Goal: Task Accomplishment & Management: Use online tool/utility

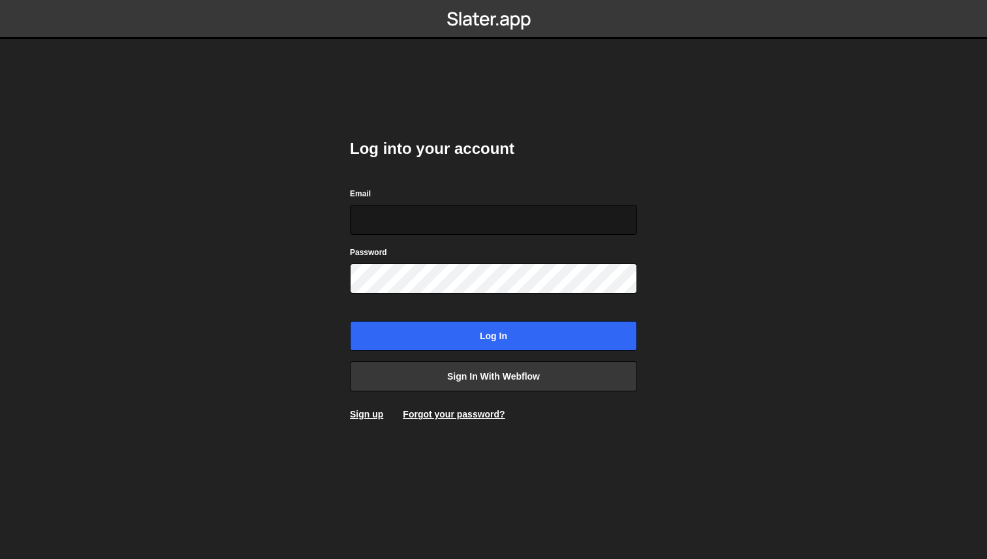
click at [403, 218] on input "Email" at bounding box center [493, 220] width 287 height 30
click at [386, 224] on input "Email" at bounding box center [493, 220] width 287 height 30
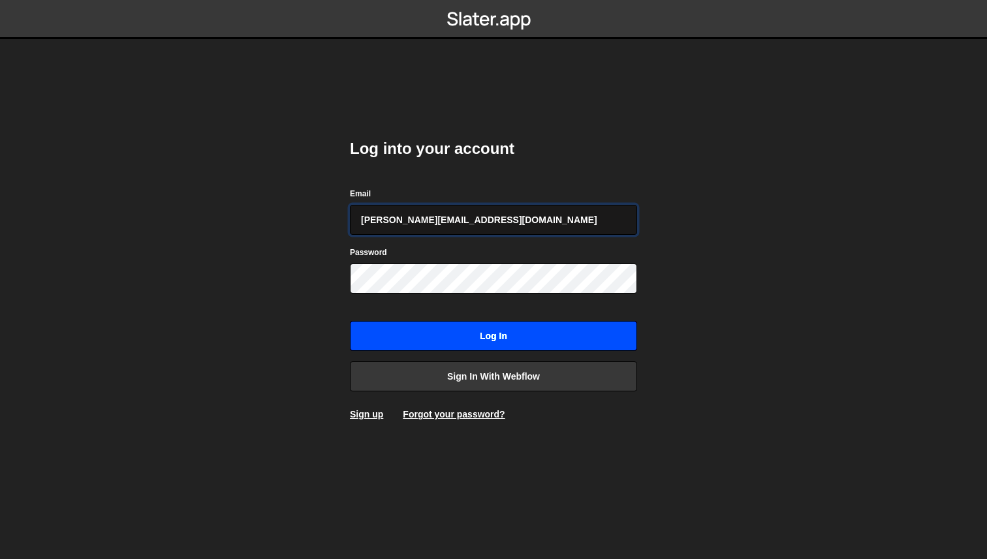
type input "michal@semela.studio"
click at [531, 343] on input "Log in" at bounding box center [493, 336] width 287 height 30
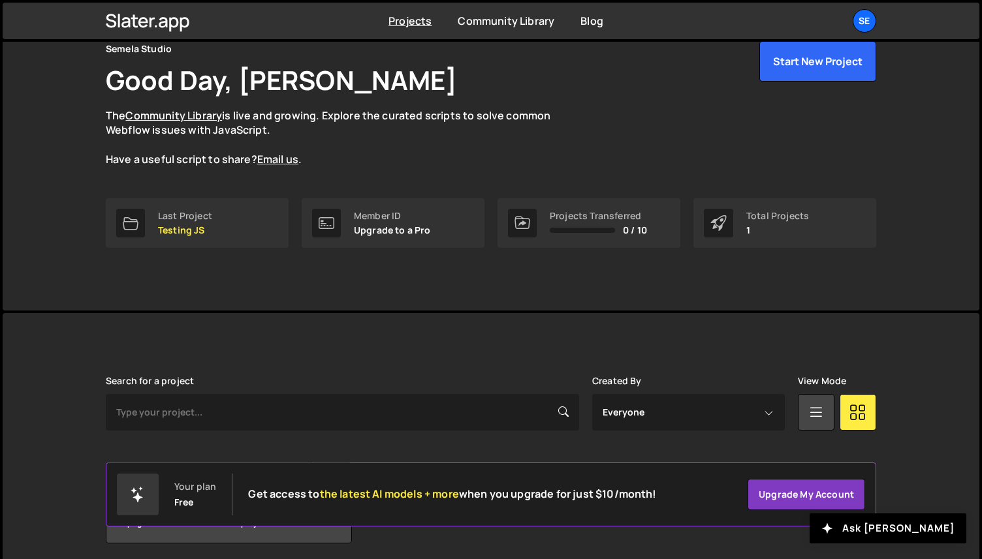
scroll to position [112, 0]
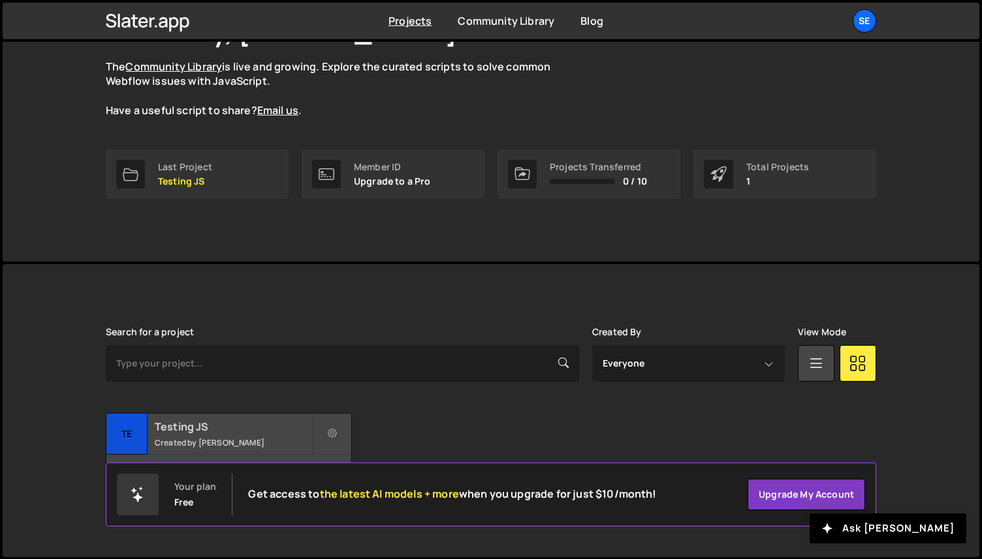
click at [214, 428] on h2 "Testing JS" at bounding box center [233, 427] width 157 height 14
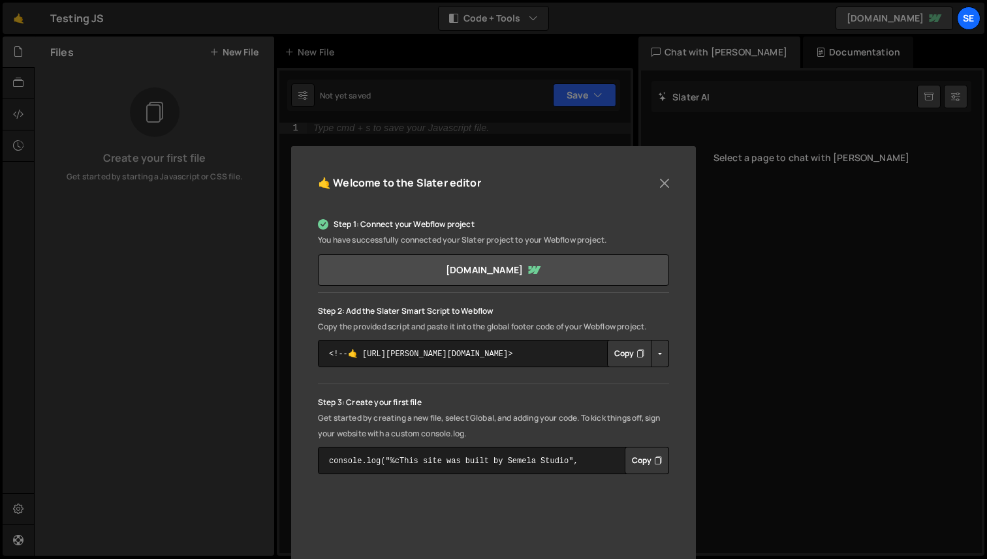
click at [623, 352] on button "Copy" at bounding box center [629, 353] width 44 height 27
click at [637, 460] on button "Copy" at bounding box center [647, 460] width 44 height 27
click at [666, 181] on button "Close" at bounding box center [665, 184] width 20 height 20
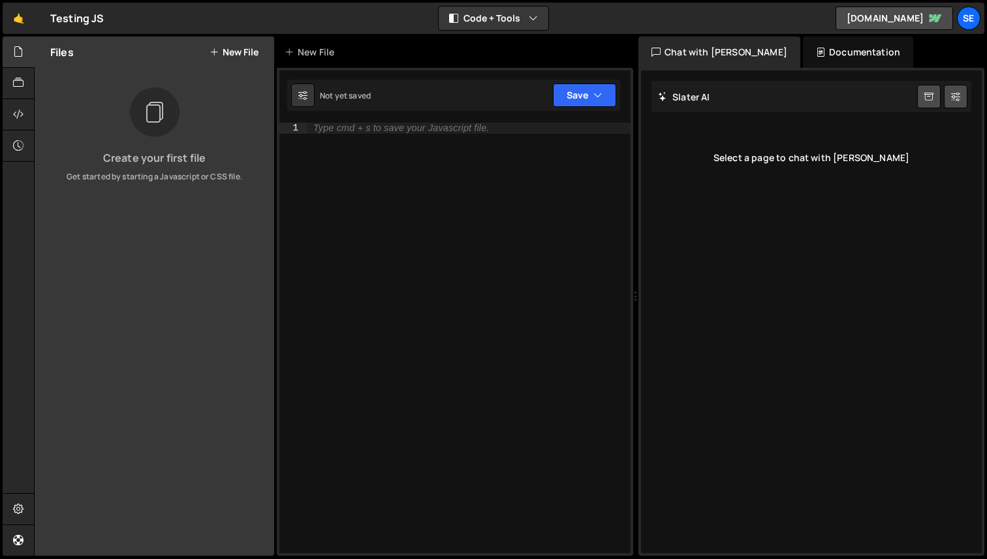
click at [414, 150] on div "Type cmd + s to save your Javascript file." at bounding box center [469, 349] width 324 height 452
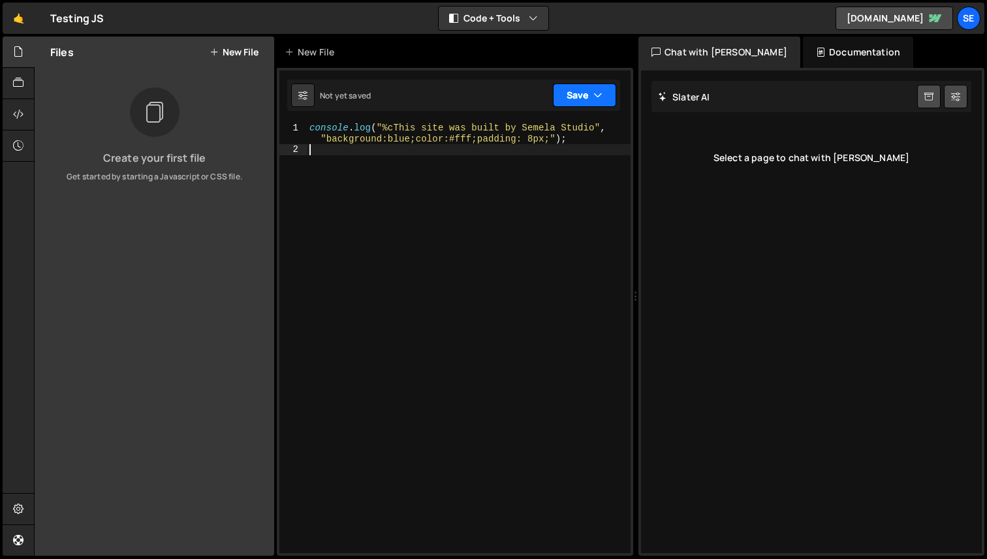
click at [575, 93] on button "Save" at bounding box center [584, 95] width 63 height 23
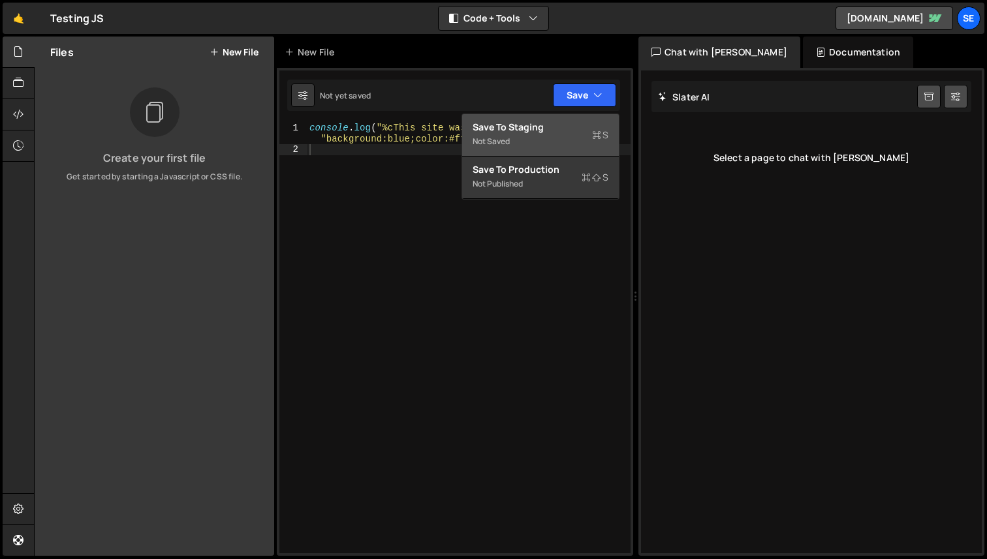
click at [513, 127] on div "Save to Staging S" at bounding box center [541, 127] width 136 height 13
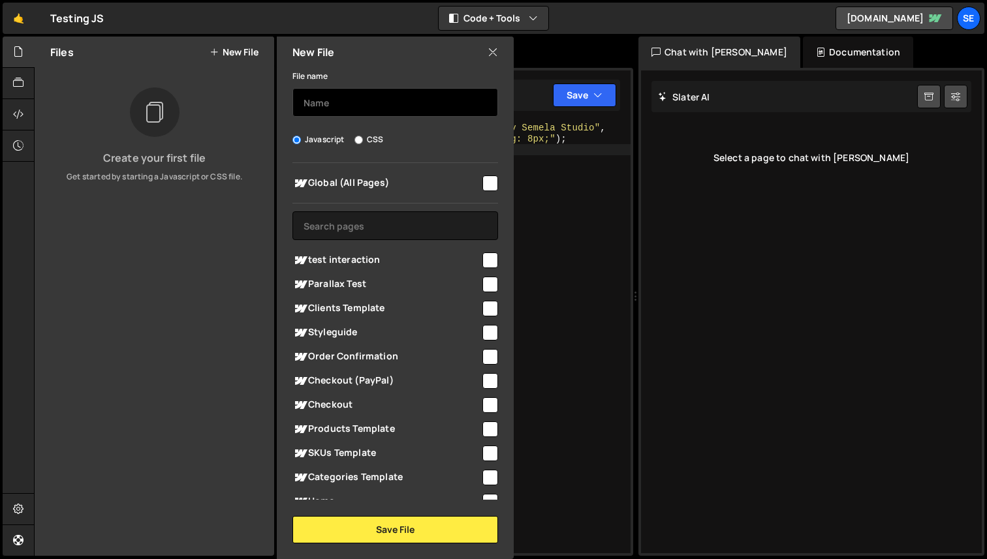
click at [341, 100] on input "text" at bounding box center [395, 102] width 206 height 29
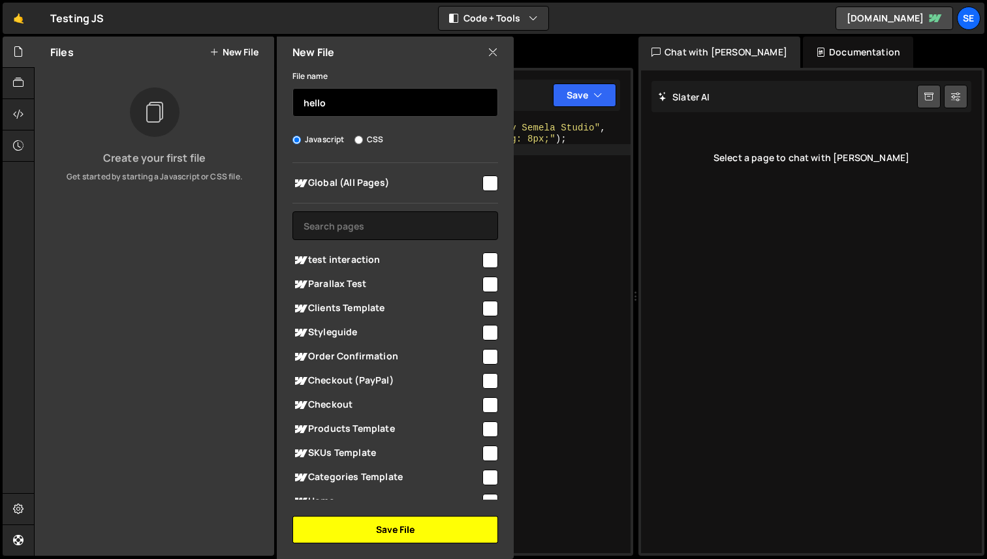
type input "hello"
click at [409, 530] on button "Save File" at bounding box center [395, 529] width 206 height 27
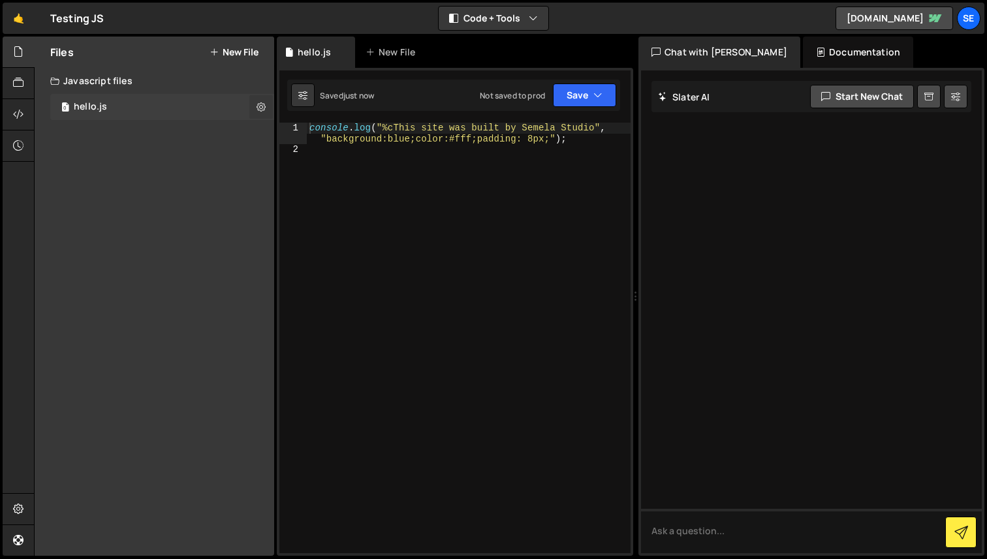
click at [263, 107] on icon at bounding box center [260, 107] width 9 height 12
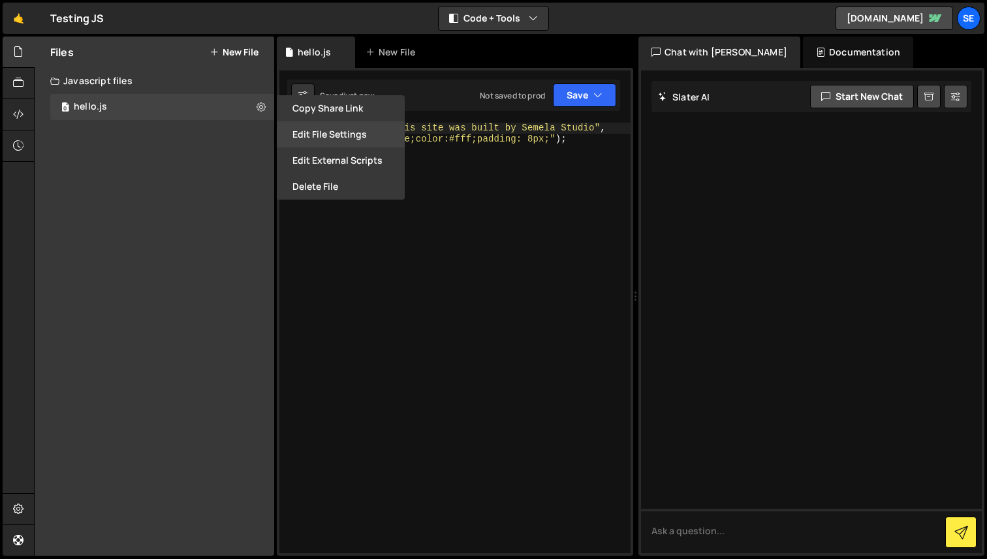
click at [328, 135] on button "Edit File Settings" at bounding box center [341, 134] width 128 height 26
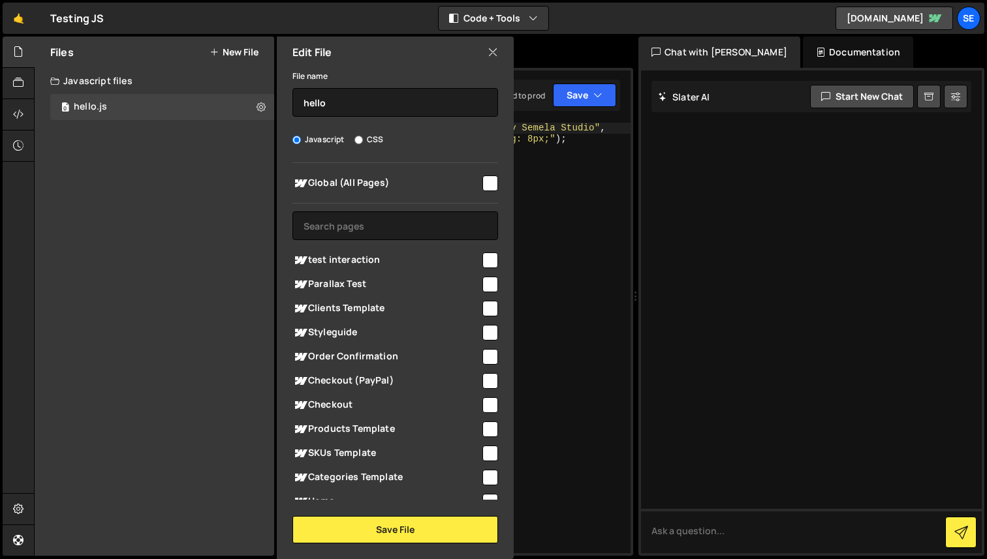
click at [482, 181] on input "checkbox" at bounding box center [490, 184] width 16 height 16
checkbox input "true"
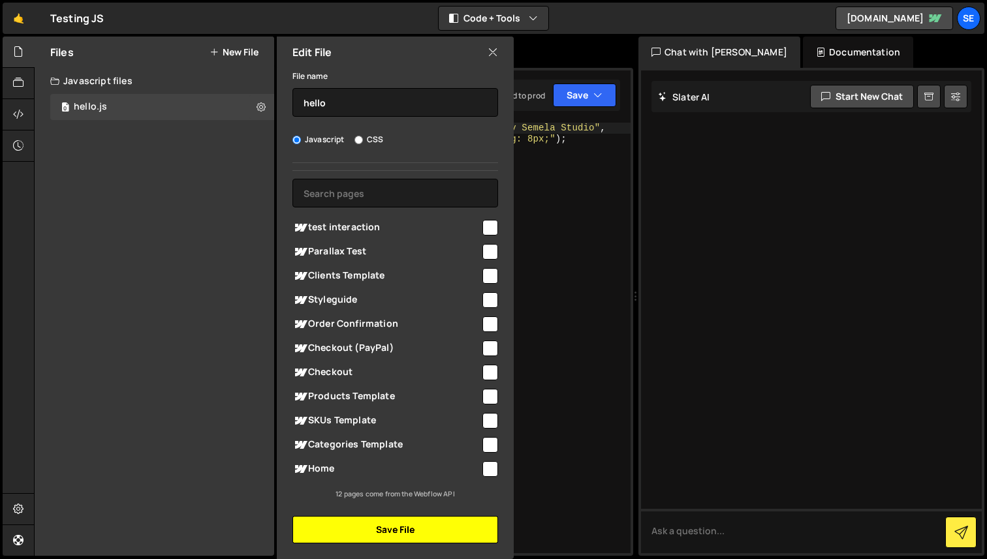
click at [411, 535] on button "Save File" at bounding box center [395, 529] width 206 height 27
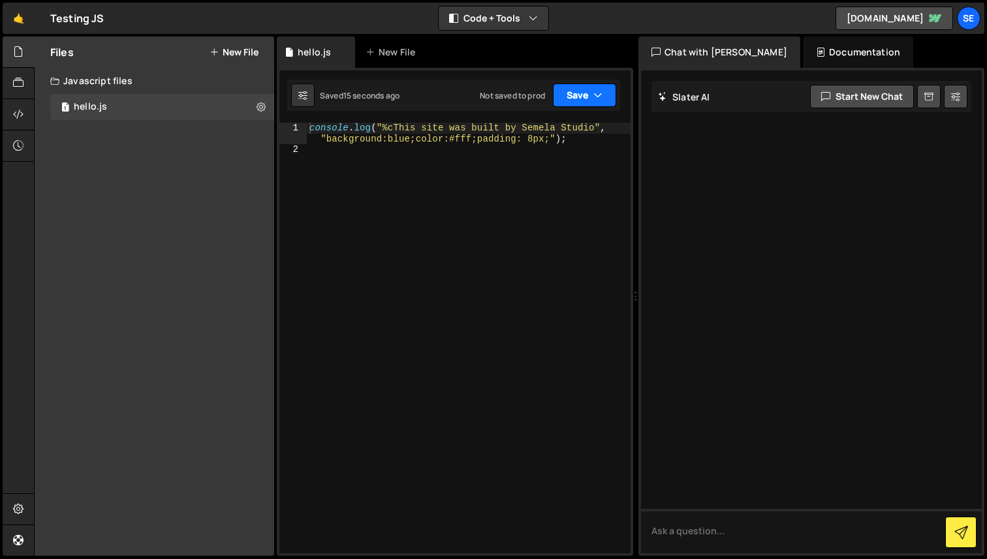
click at [576, 95] on button "Save" at bounding box center [584, 95] width 63 height 23
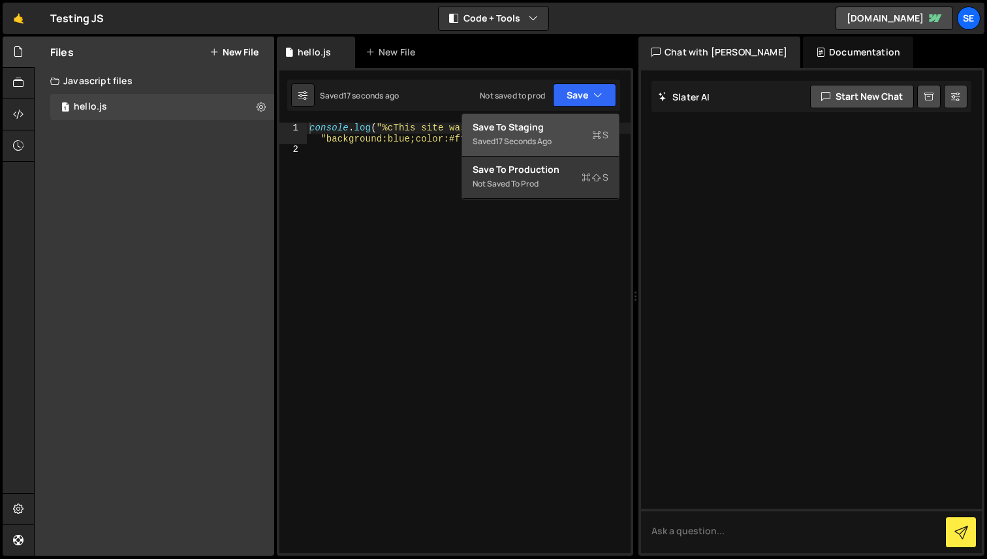
click at [527, 137] on div "17 seconds ago" at bounding box center [523, 141] width 56 height 11
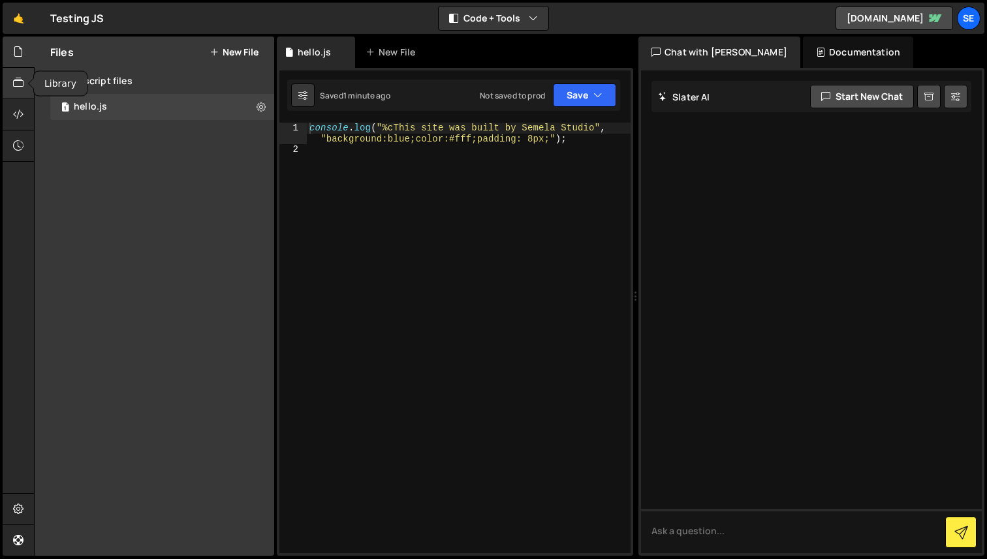
click at [12, 81] on div at bounding box center [19, 83] width 32 height 31
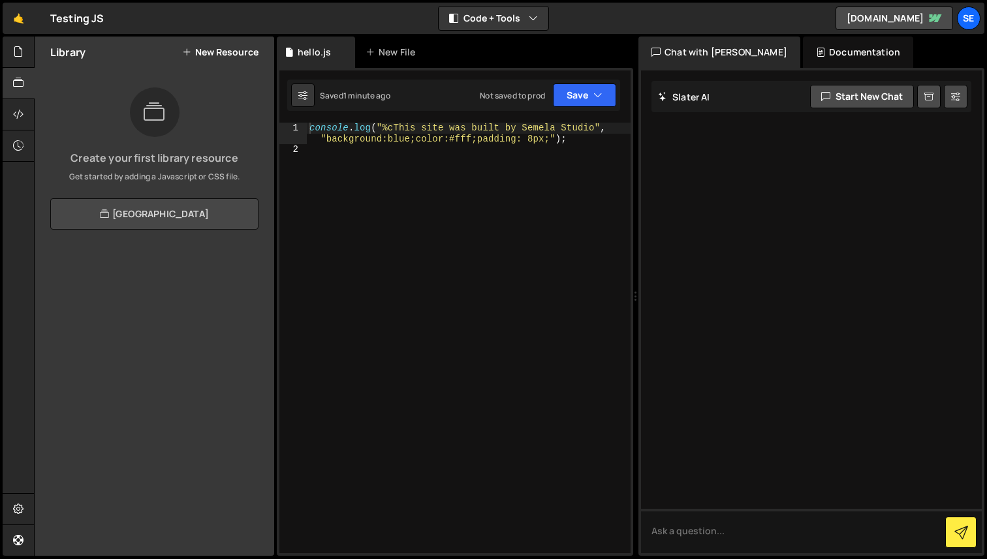
click at [151, 221] on link "View Community Library" at bounding box center [154, 213] width 208 height 31
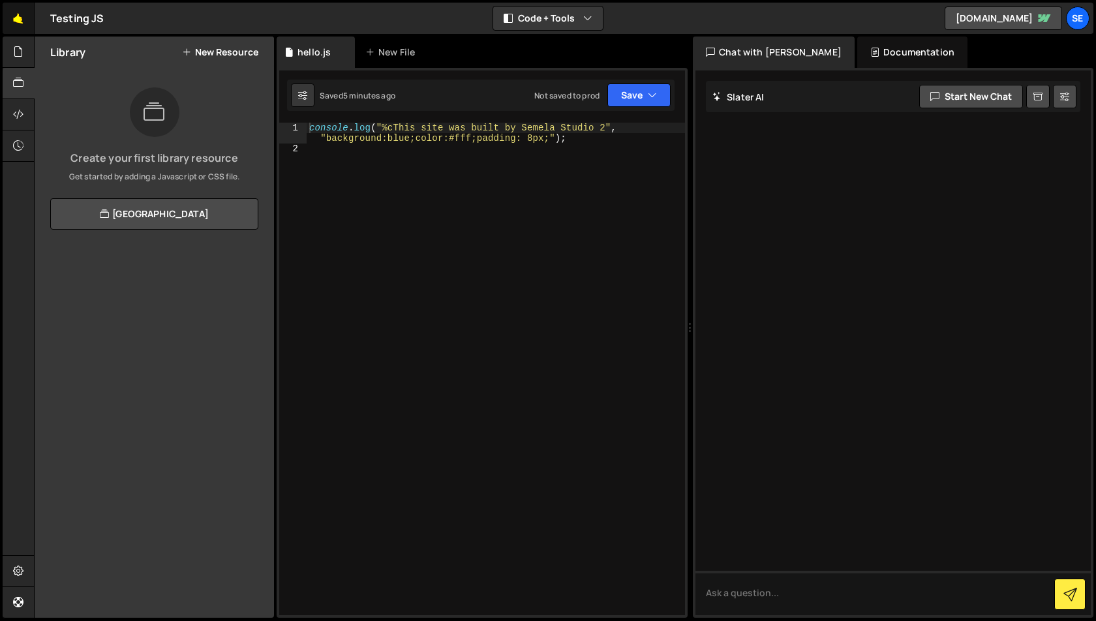
click at [16, 20] on link "🤙" at bounding box center [19, 18] width 32 height 31
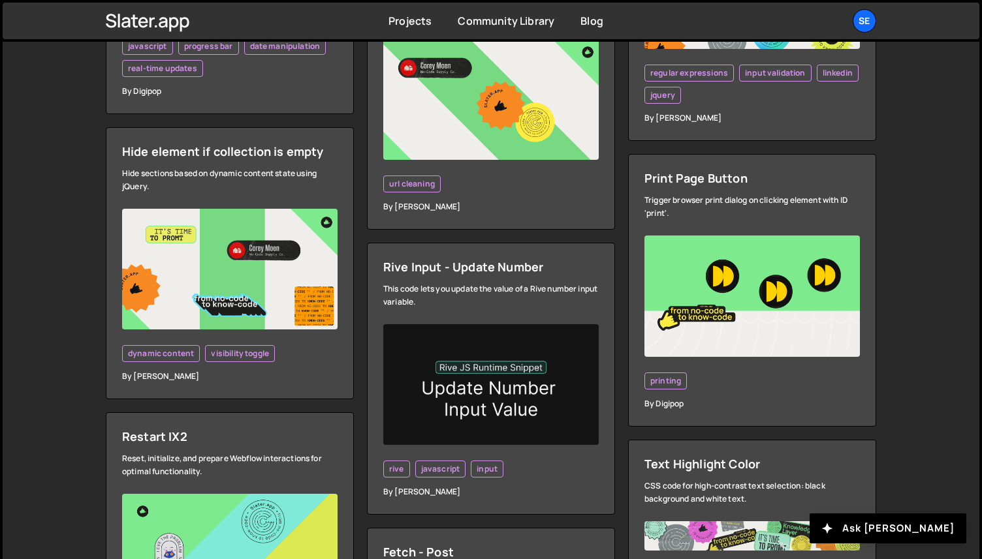
scroll to position [1126, 0]
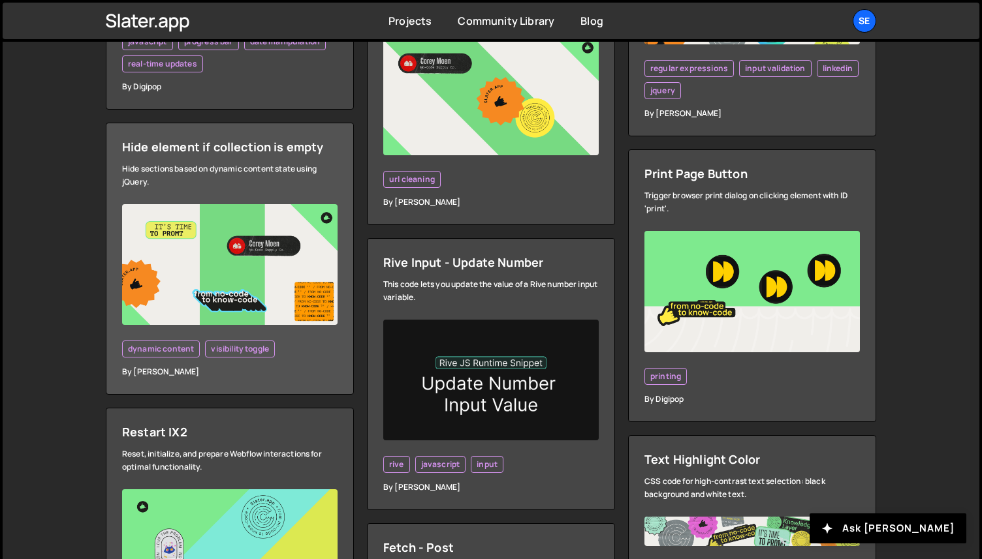
click at [226, 164] on div "Hide sections based on dynamic content state using jQuery." at bounding box center [229, 176] width 215 height 26
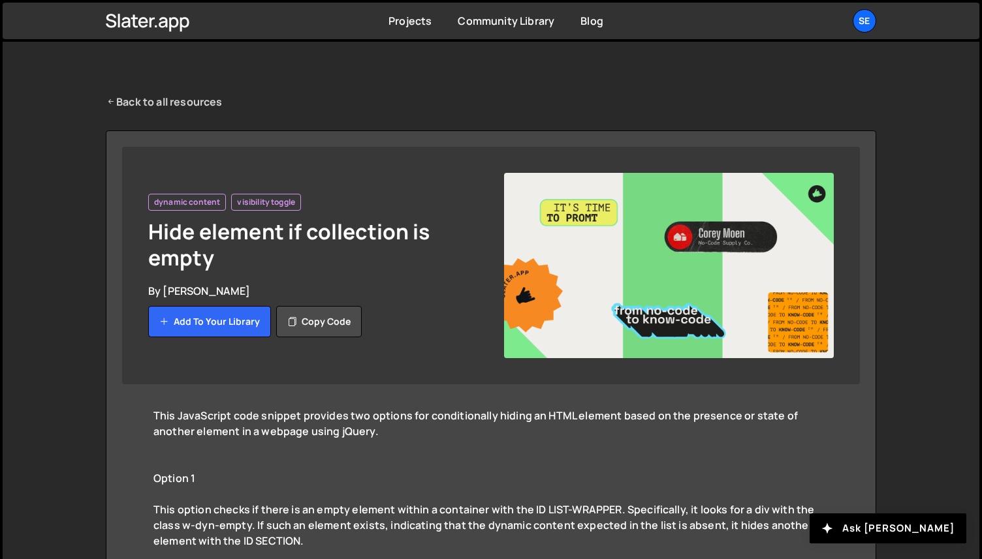
scroll to position [12, 0]
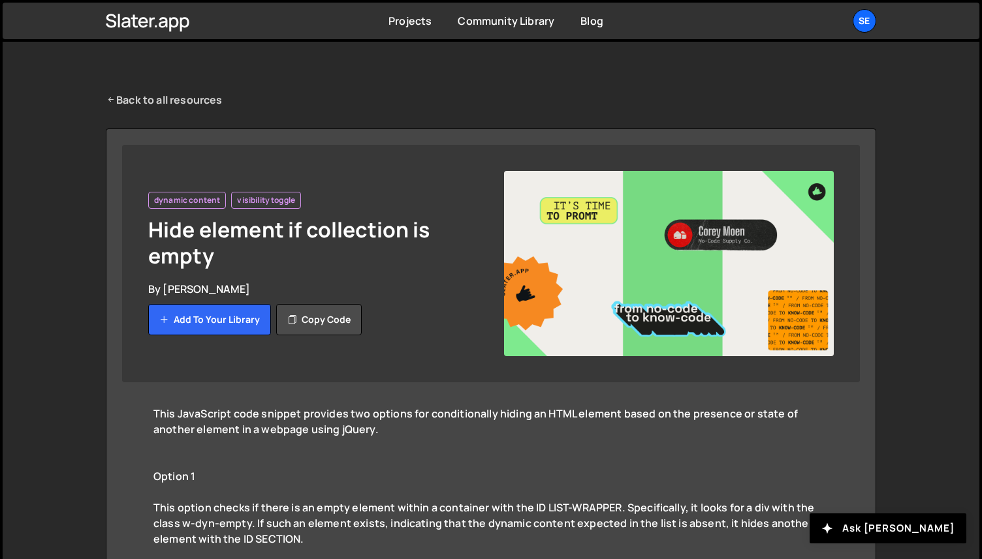
click at [153, 101] on link "Back to all resources" at bounding box center [164, 100] width 117 height 16
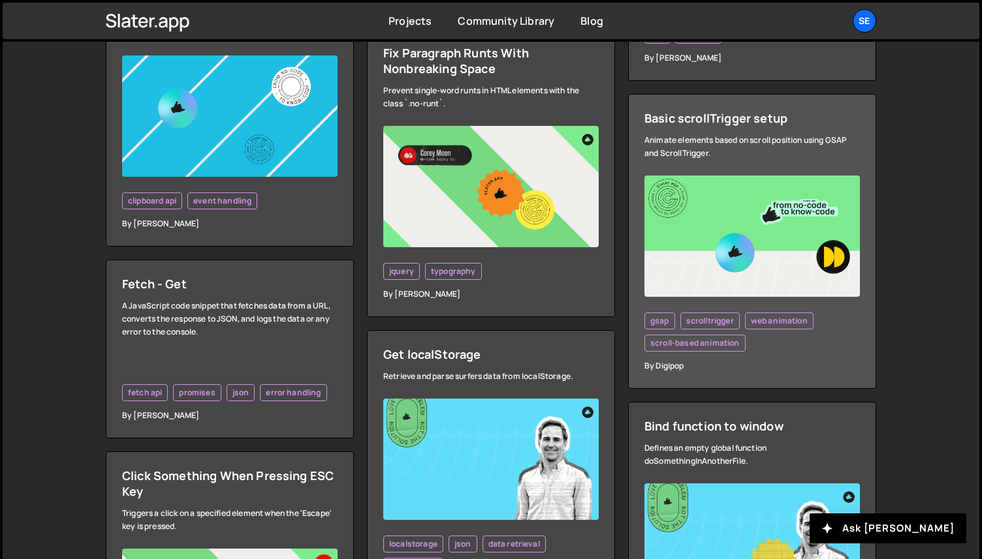
scroll to position [2032, 0]
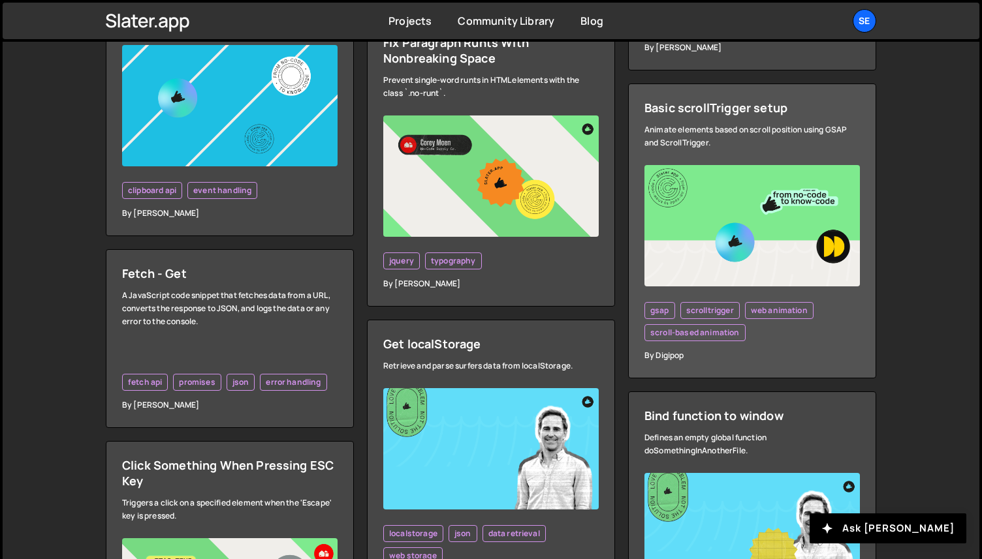
click at [726, 218] on img at bounding box center [751, 225] width 215 height 121
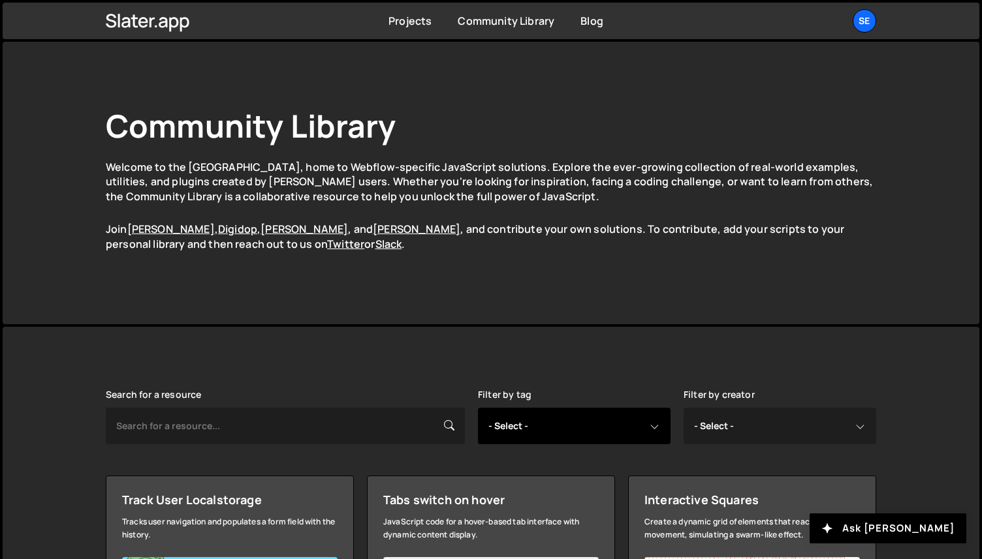
click at [553, 423] on select "- Select - all resources ::selection api american flag animation array filterin…" at bounding box center [574, 426] width 193 height 37
select select "american flag"
click at [478, 408] on select "- Select - all resources ::selection api american flag animation array filterin…" at bounding box center [574, 426] width 193 height 37
click at [542, 433] on select "- Select - all resources ::selection api american flag animation array filterin…" at bounding box center [574, 426] width 193 height 37
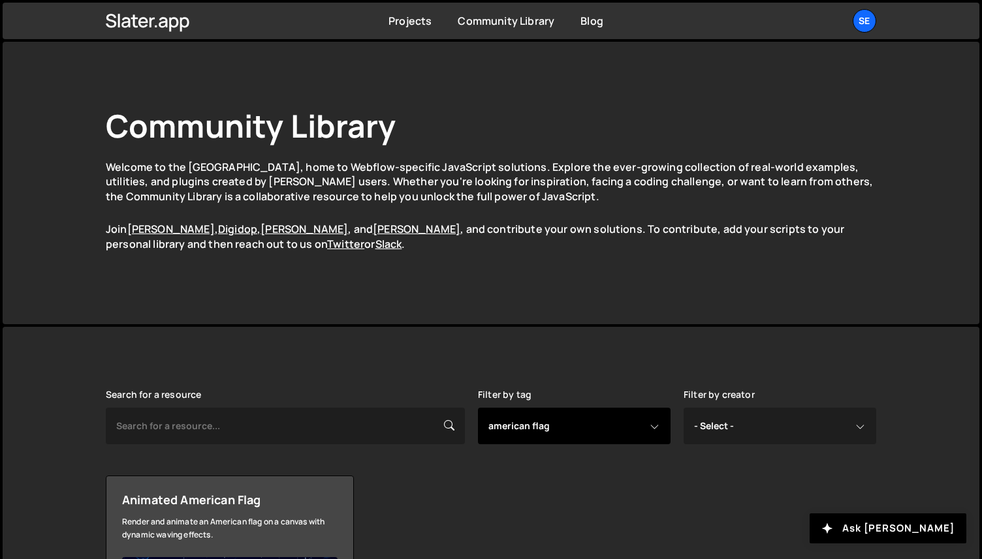
click at [535, 426] on select "- Select - all resources ::selection api american flag animation array filterin…" at bounding box center [574, 426] width 193 height 37
select select "api"
click at [478, 408] on select "- Select - all resources ::selection api american flag animation array filterin…" at bounding box center [574, 426] width 193 height 37
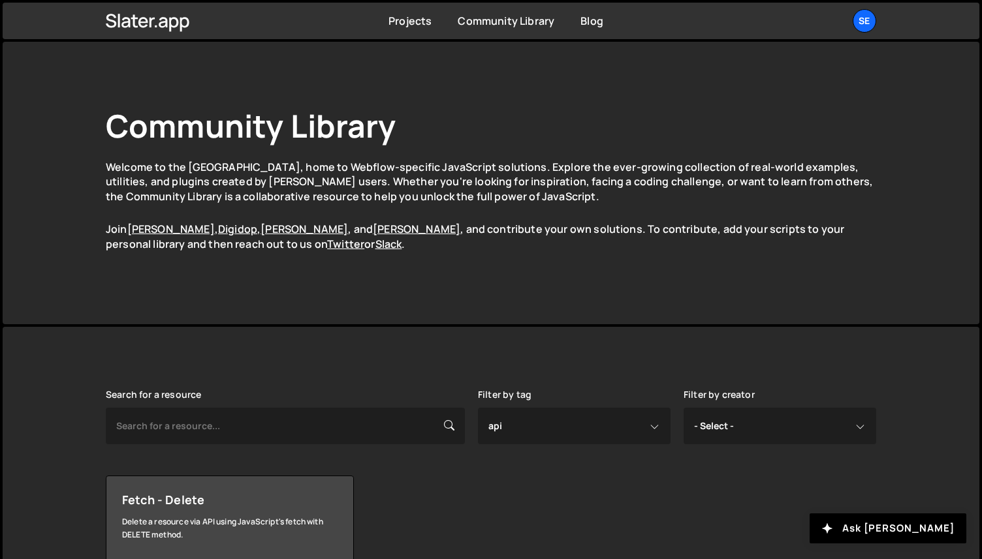
select select "api"
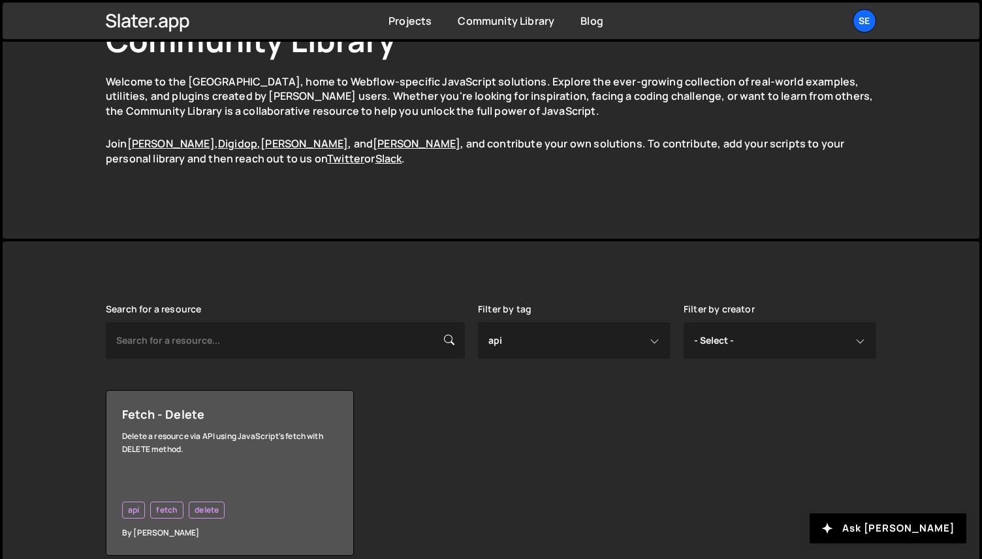
scroll to position [148, 0]
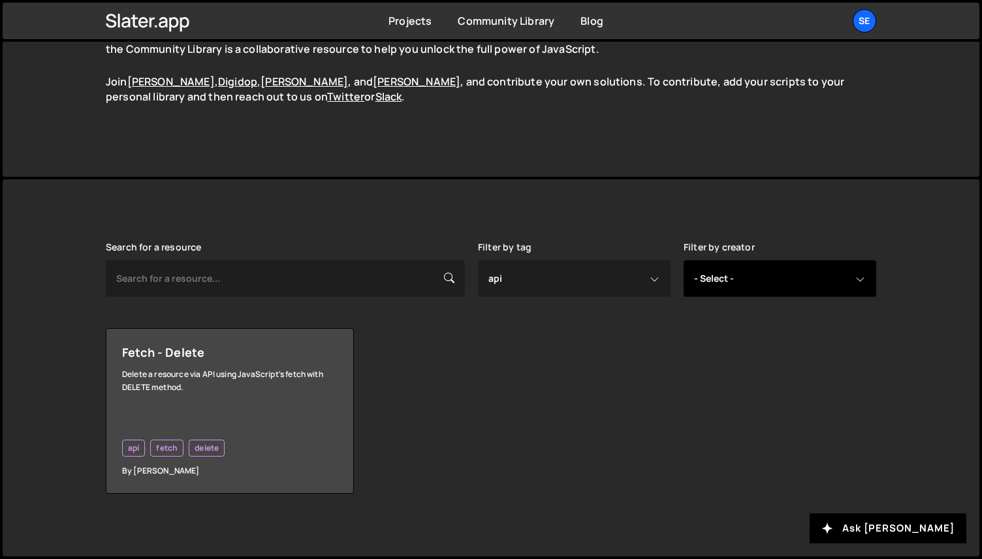
click at [721, 268] on select "- Select - all resources [PERSON_NAME] [PERSON_NAME] Digipop Green [PERSON_NAME…" at bounding box center [779, 278] width 193 height 37
click at [763, 258] on div "Filter by creator - Select - all resources [PERSON_NAME] [PERSON_NAME] Digipop …" at bounding box center [779, 269] width 193 height 55
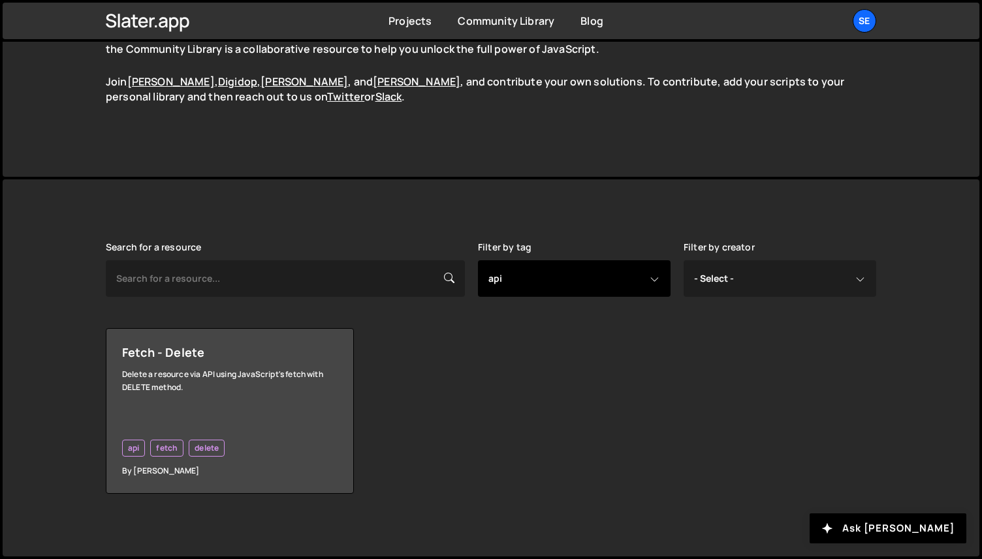
click at [623, 270] on select "- Select - all resources ::selection api american flag animation array filterin…" at bounding box center [574, 278] width 193 height 37
select select
click at [478, 260] on select "- Select - all resources ::selection api american flag animation array filterin…" at bounding box center [574, 278] width 193 height 37
click at [627, 272] on select "- Select - all resources ::selection api american flag animation array filterin…" at bounding box center [574, 278] width 193 height 37
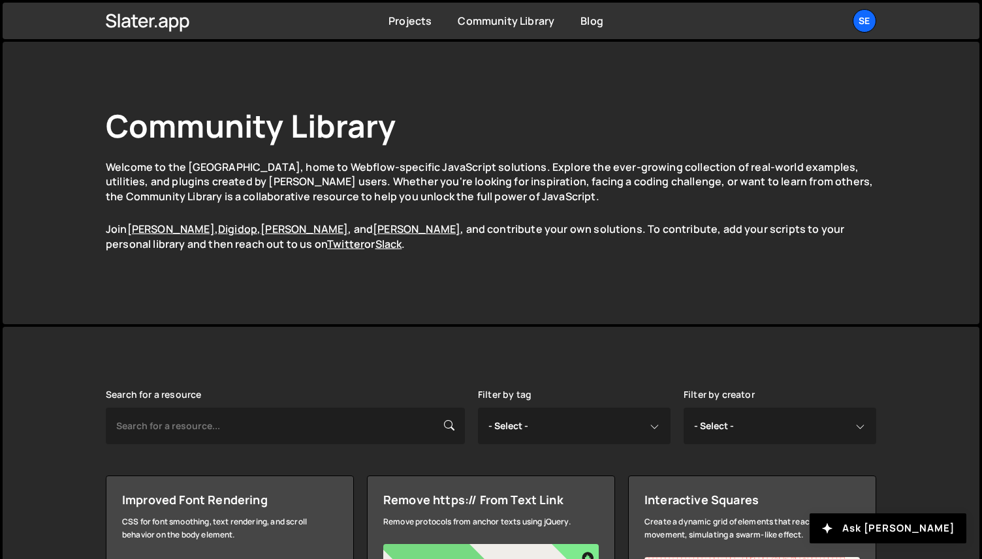
click at [536, 277] on div "Community Library Welcome to the Community Library, home to Webflow-specific Ja…" at bounding box center [490, 183] width 809 height 283
click at [553, 422] on select "- Select - all resources ::selection api american flag animation array filterin…" at bounding box center [574, 426] width 193 height 37
select select "all"
click at [478, 408] on select "- Select - all resources ::selection api american flag animation array filterin…" at bounding box center [574, 426] width 193 height 37
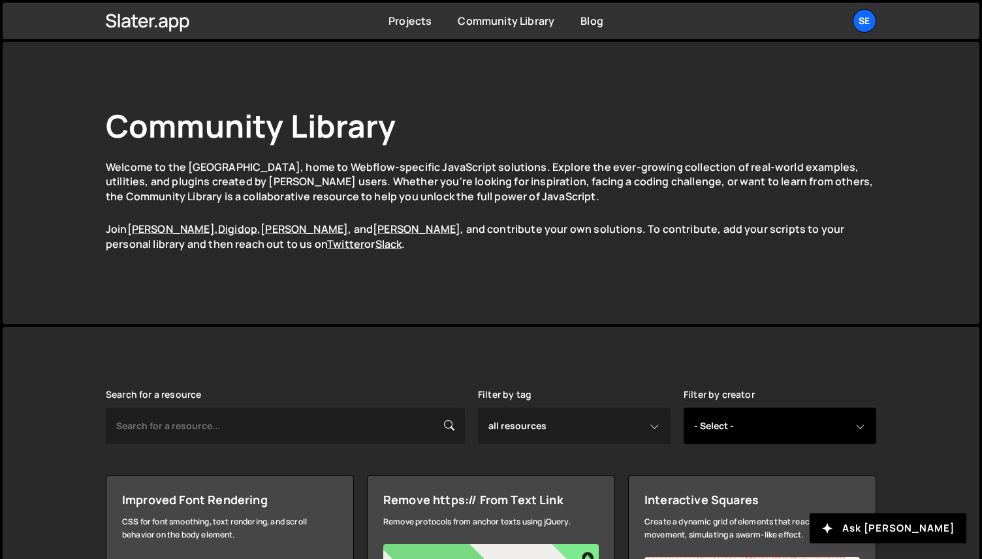
click at [728, 432] on select "- Select - all resources Andrea Morgan Corey Moen Digipop Green Malan Jared Mal…" at bounding box center [779, 426] width 193 height 37
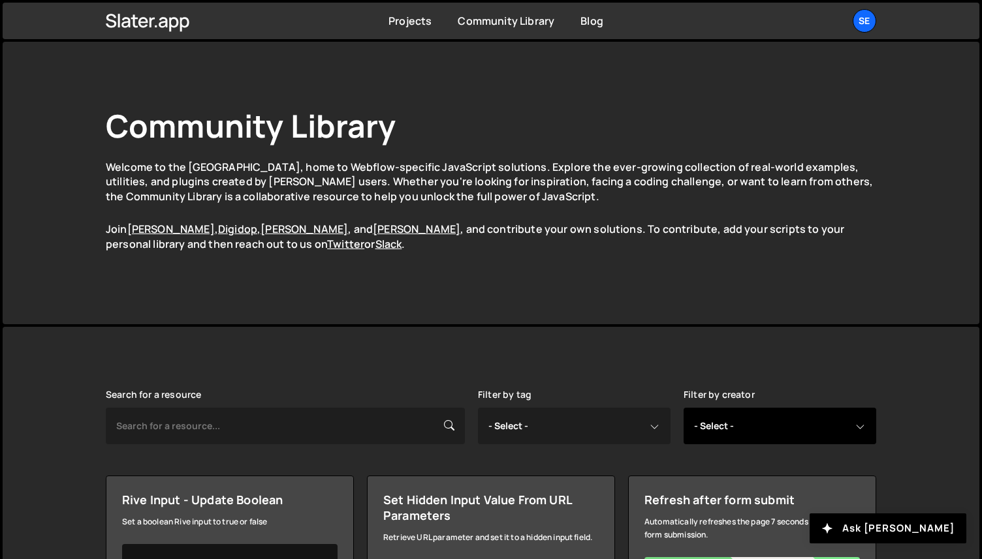
click at [731, 423] on select "- Select - all resources [PERSON_NAME] [PERSON_NAME] Digipop Green [PERSON_NAME…" at bounding box center [779, 426] width 193 height 37
select select "[PERSON_NAME]"
click at [683, 408] on select "- Select - all resources [PERSON_NAME] [PERSON_NAME] Digipop Green [PERSON_NAME…" at bounding box center [779, 426] width 193 height 37
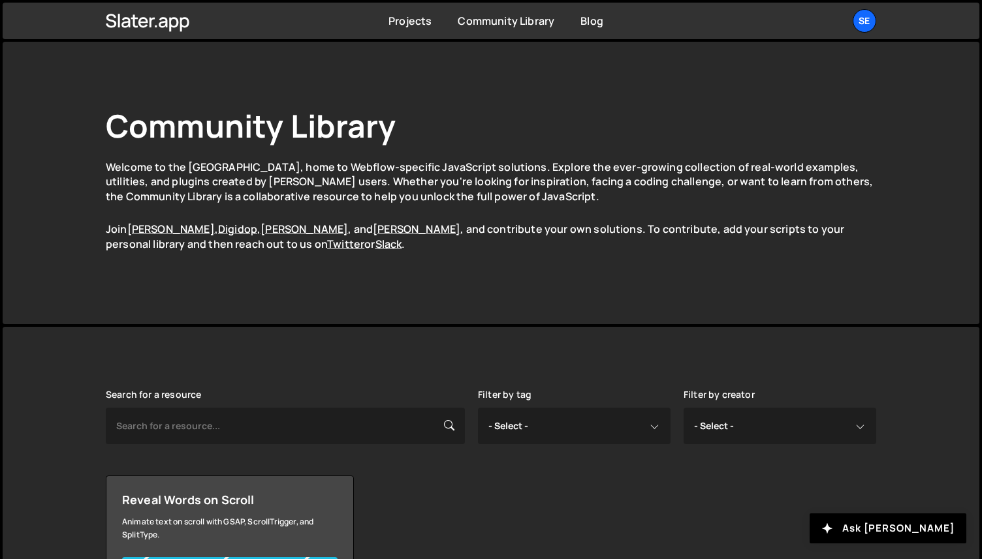
select select "[PERSON_NAME]"
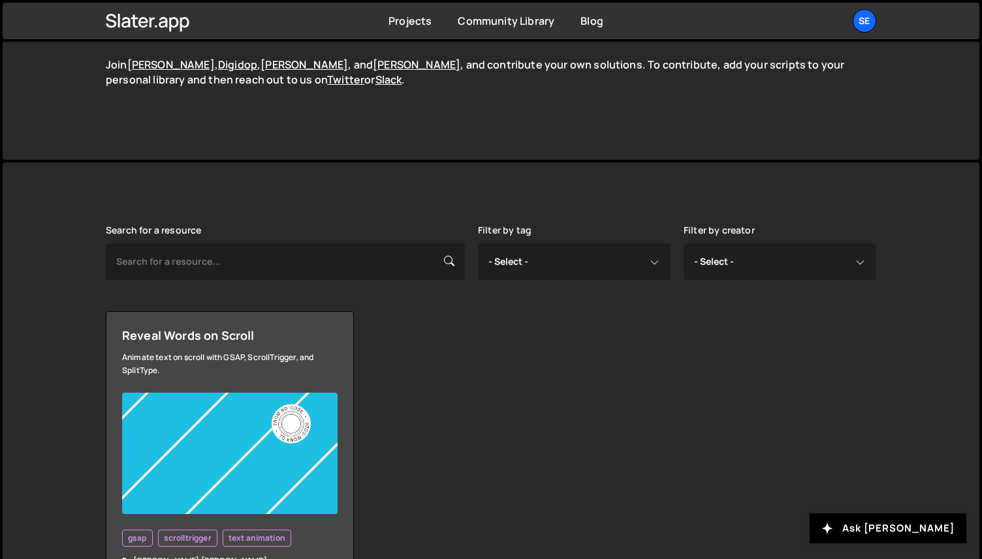
scroll to position [255, 0]
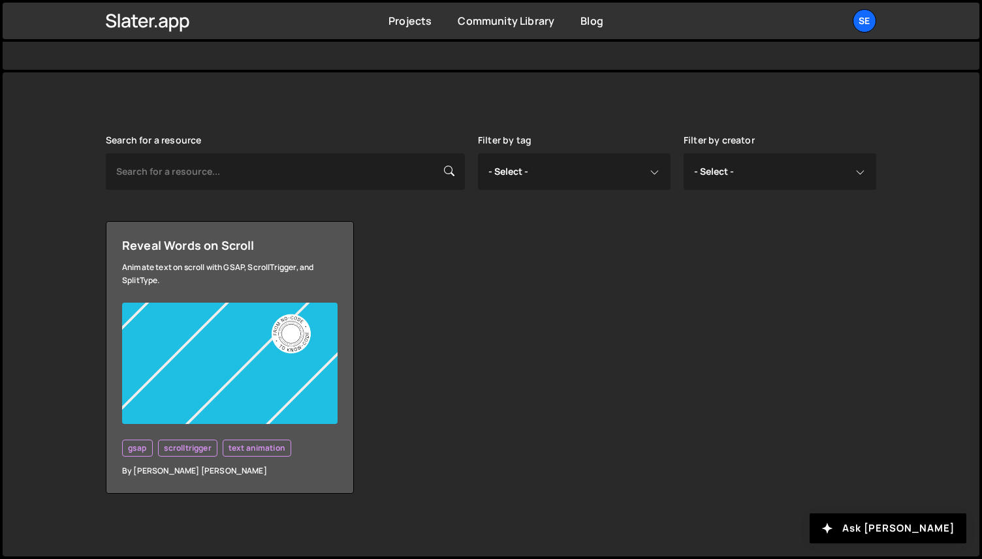
click at [222, 248] on div "Reveal Words on Scroll" at bounding box center [229, 246] width 215 height 16
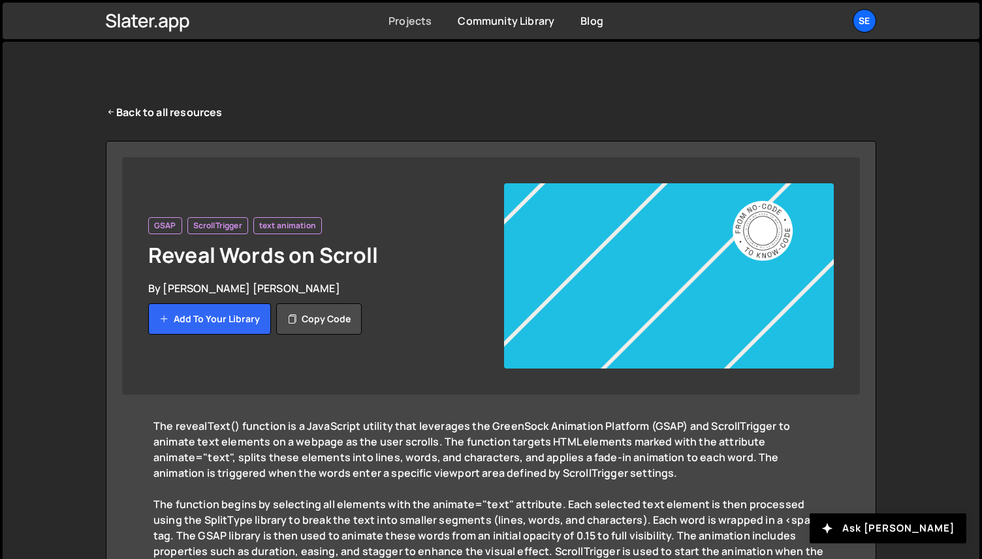
click at [413, 21] on link "Projects" at bounding box center [409, 21] width 43 height 14
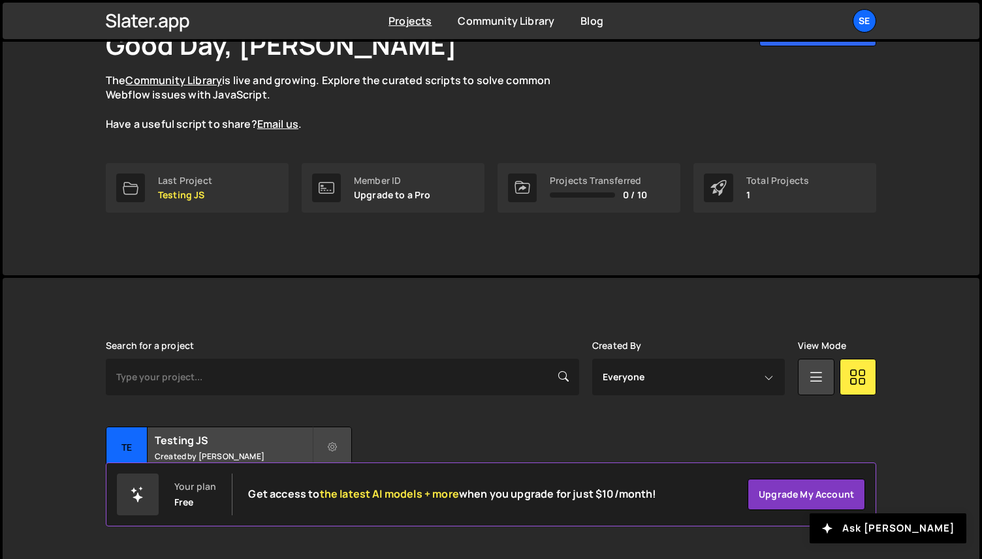
scroll to position [112, 0]
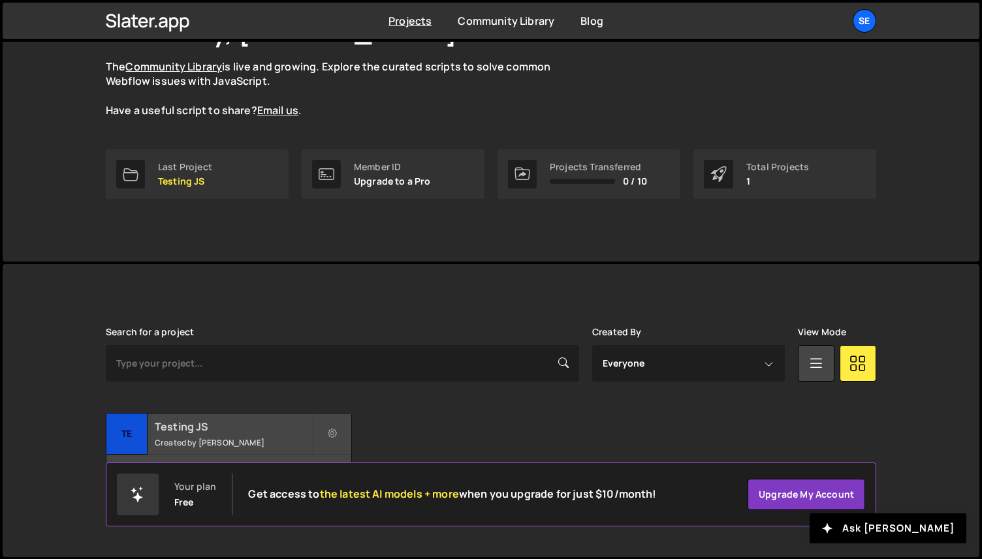
click at [250, 427] on h2 "Testing JS" at bounding box center [233, 427] width 157 height 14
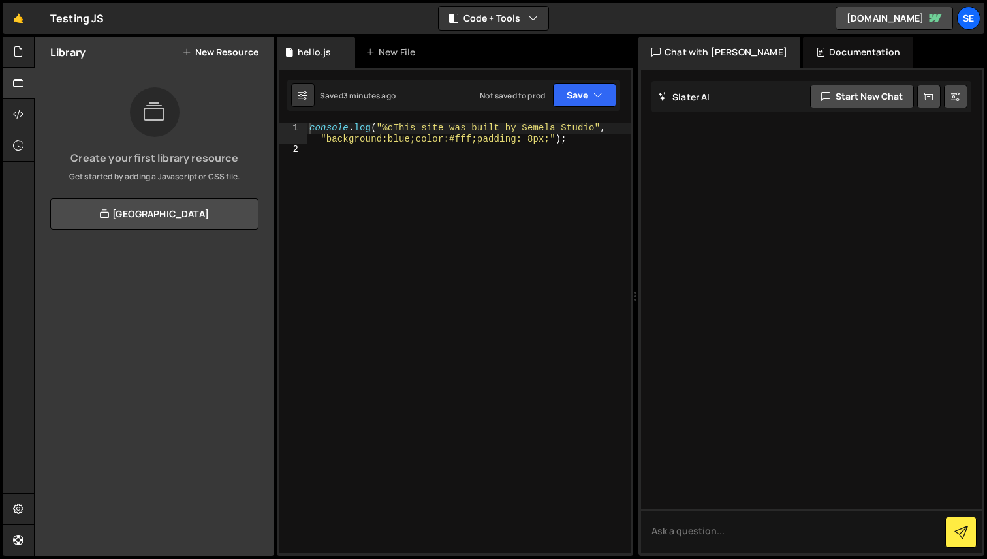
click at [446, 164] on div "console . log ( "%cThis site was built by Semela Studio" , "background:blue;col…" at bounding box center [469, 354] width 324 height 463
click at [472, 124] on div "console . log ( "%cThis site was built by Semela Studio" , "background:blue;col…" at bounding box center [469, 354] width 324 height 463
drag, startPoint x: 594, startPoint y: 125, endPoint x: 597, endPoint y: 159, distance: 34.7
click at [594, 127] on div "console . log ( "%cThis site was built by Semela Studio" , "background:blue;col…" at bounding box center [469, 354] width 324 height 463
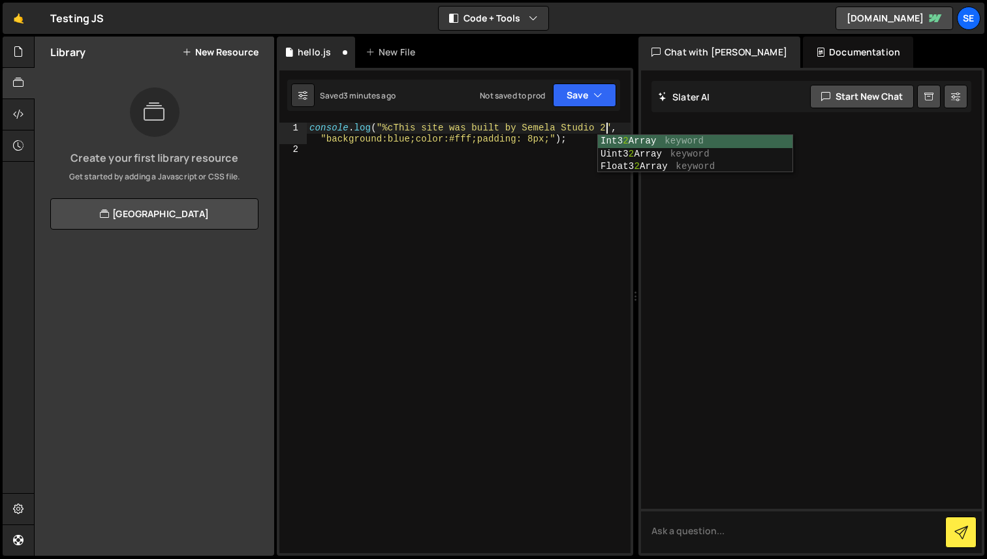
scroll to position [0, 20]
type textarea "console.log("%cThis site was built by Semela Studio 2", "background:blue;color:…"
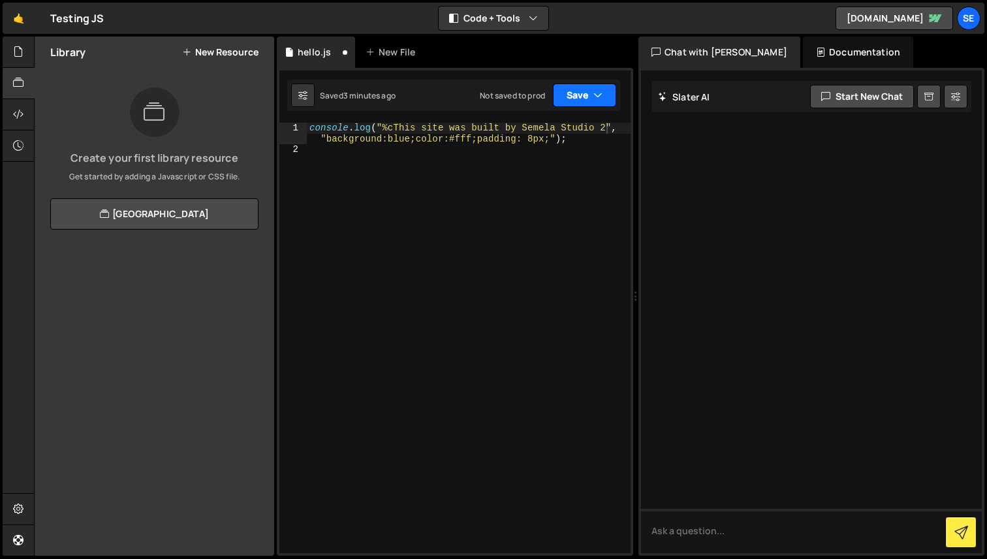
click at [581, 93] on button "Save" at bounding box center [584, 95] width 63 height 23
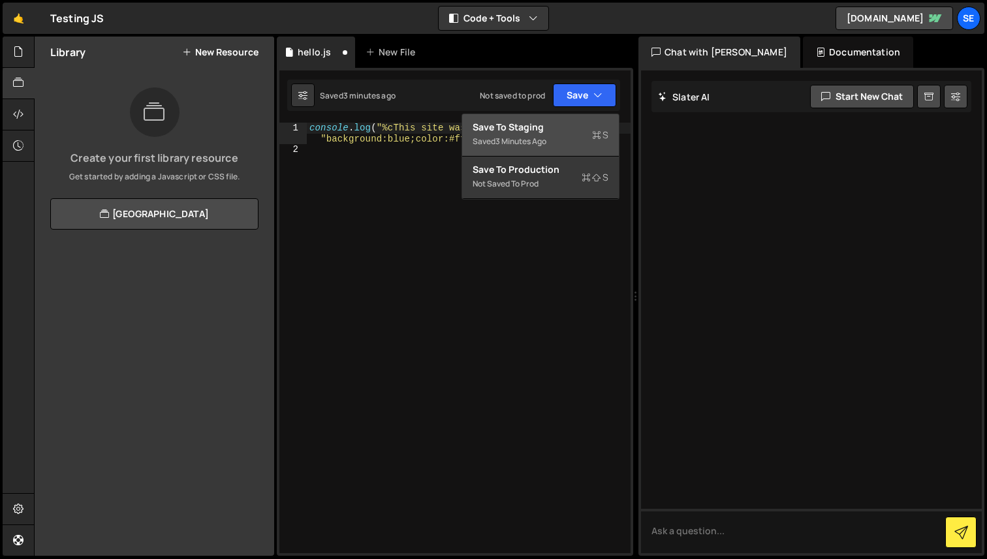
click at [531, 127] on div "Save to Staging S" at bounding box center [541, 127] width 136 height 13
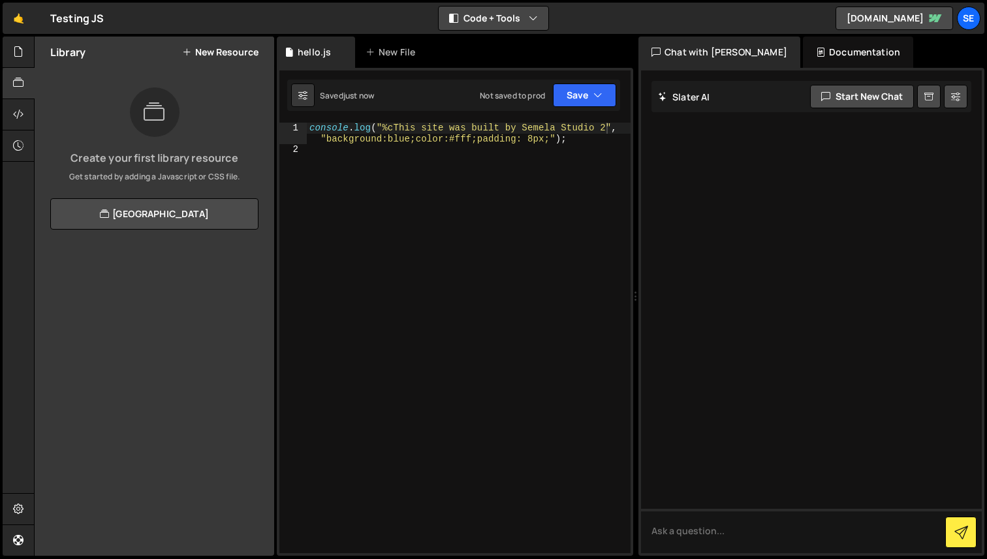
click at [502, 16] on button "Code + Tools" at bounding box center [494, 18] width 110 height 23
click at [487, 50] on button "Code Only" at bounding box center [494, 46] width 110 height 23
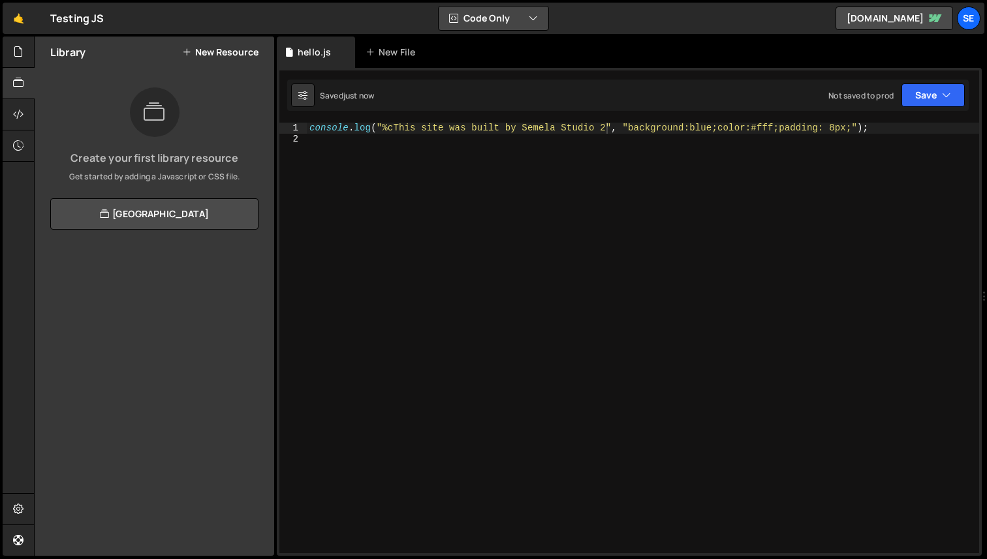
click at [501, 24] on button "Code Only" at bounding box center [494, 18] width 110 height 23
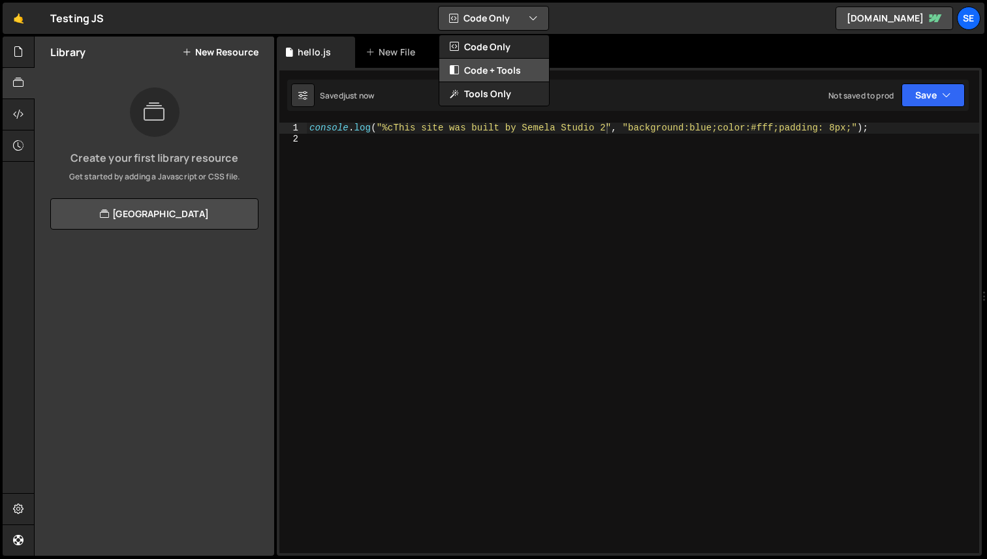
click at [499, 70] on button "Code + Tools" at bounding box center [494, 70] width 110 height 23
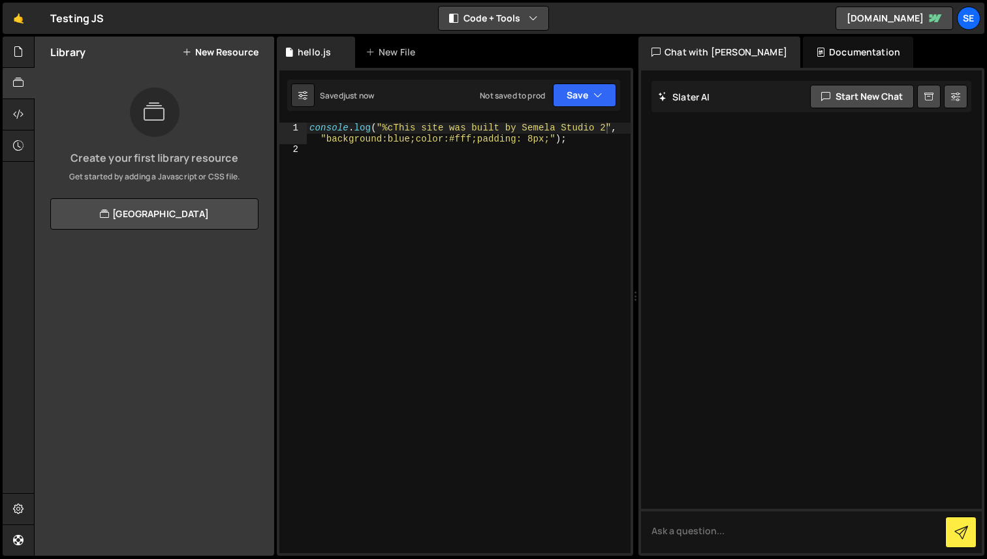
click at [492, 16] on button "Code + Tools" at bounding box center [494, 18] width 110 height 23
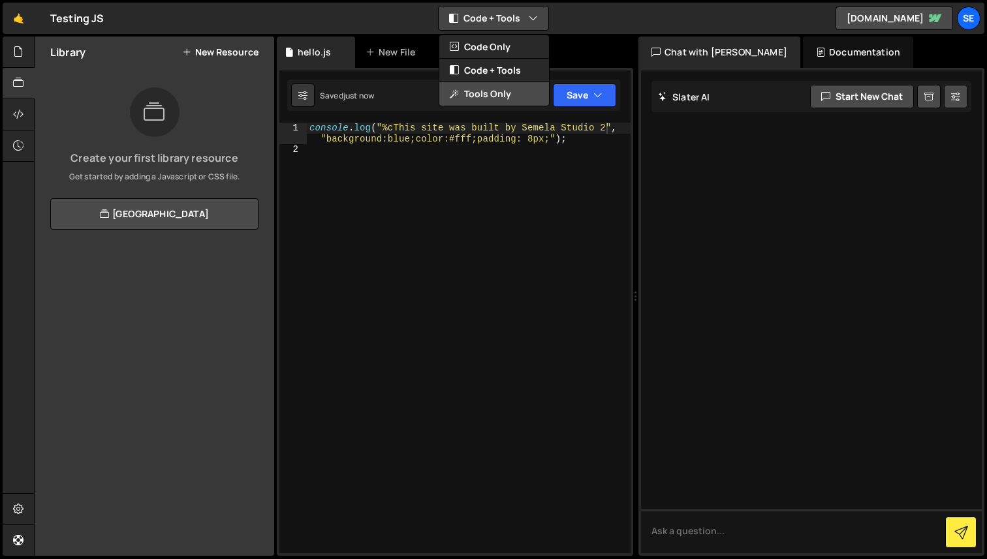
click at [489, 85] on button "Tools Only" at bounding box center [494, 93] width 110 height 23
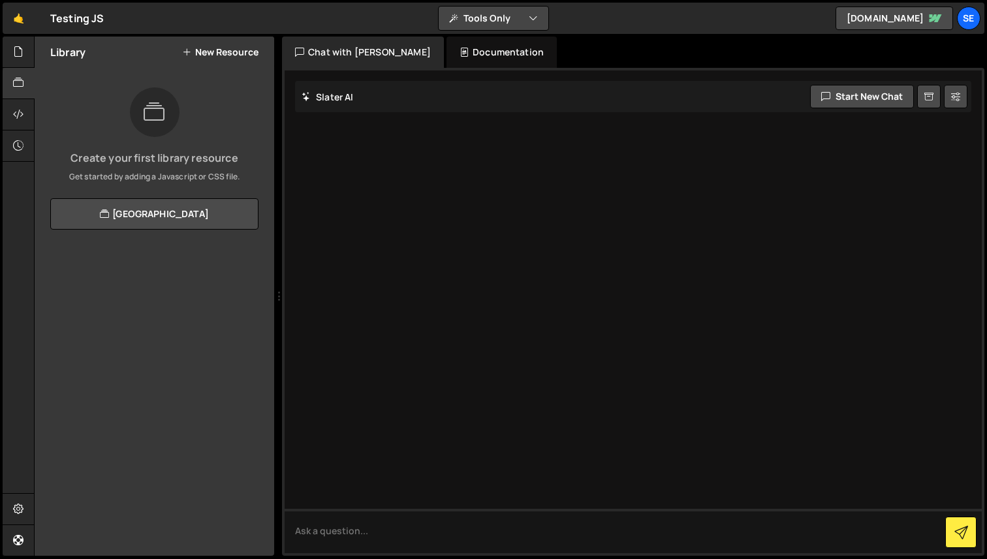
click at [492, 9] on button "Tools Only" at bounding box center [494, 18] width 110 height 23
click at [494, 63] on button "Code + Tools" at bounding box center [494, 70] width 110 height 23
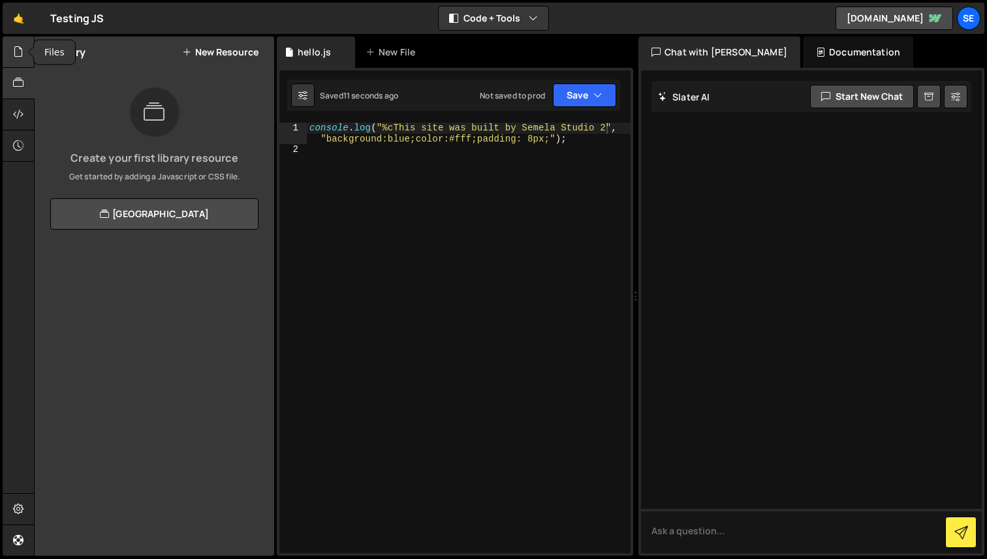
click at [14, 54] on icon at bounding box center [18, 51] width 10 height 14
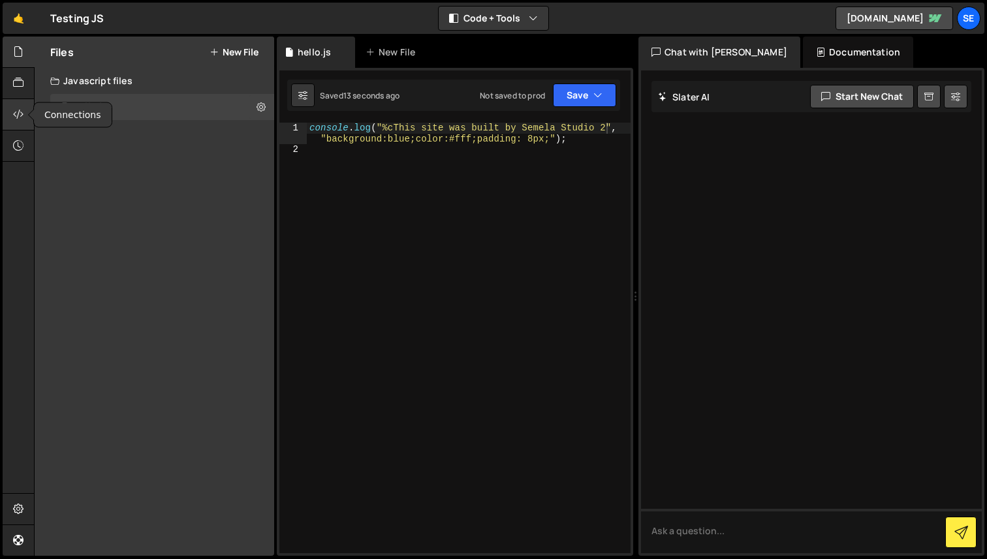
click at [13, 111] on div at bounding box center [19, 114] width 32 height 31
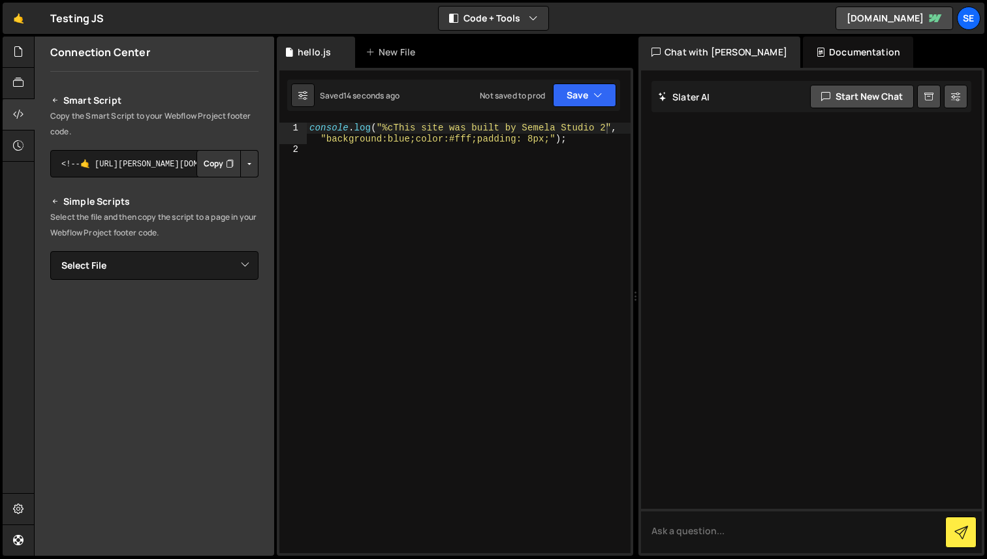
scroll to position [133, 0]
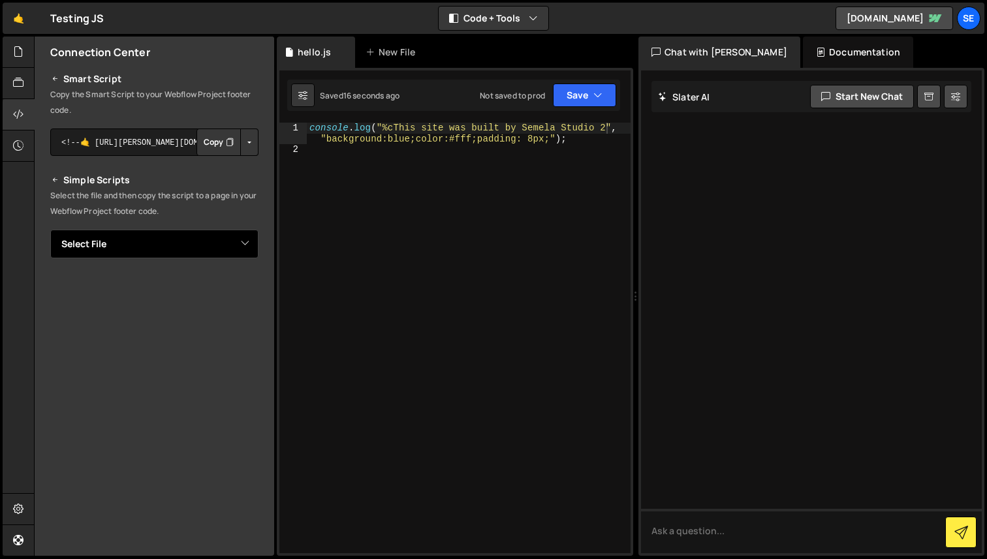
click at [132, 242] on select "Select File hello.js" at bounding box center [154, 244] width 208 height 29
select select "45444"
click at [50, 230] on select "Select File hello.js" at bounding box center [154, 244] width 208 height 29
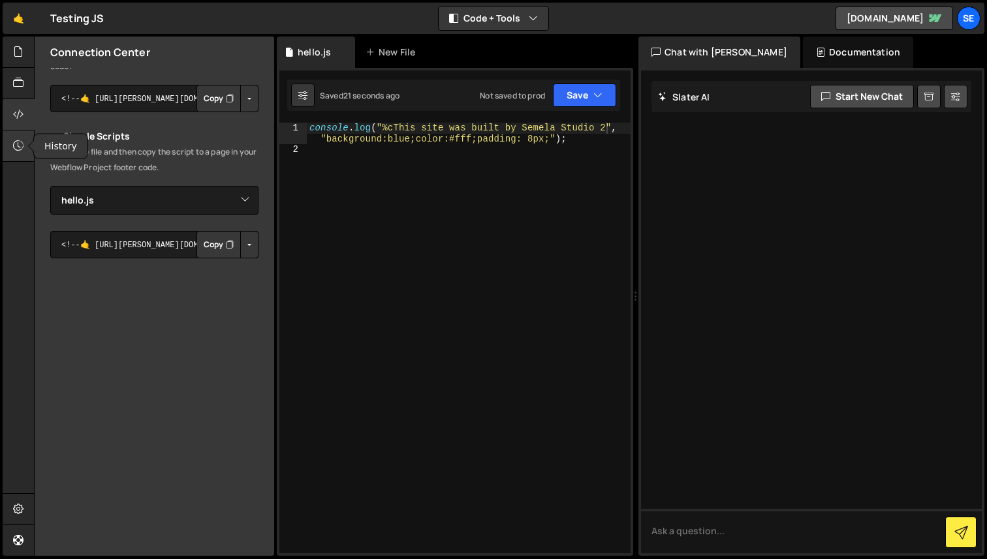
click at [19, 148] on icon at bounding box center [18, 145] width 10 height 14
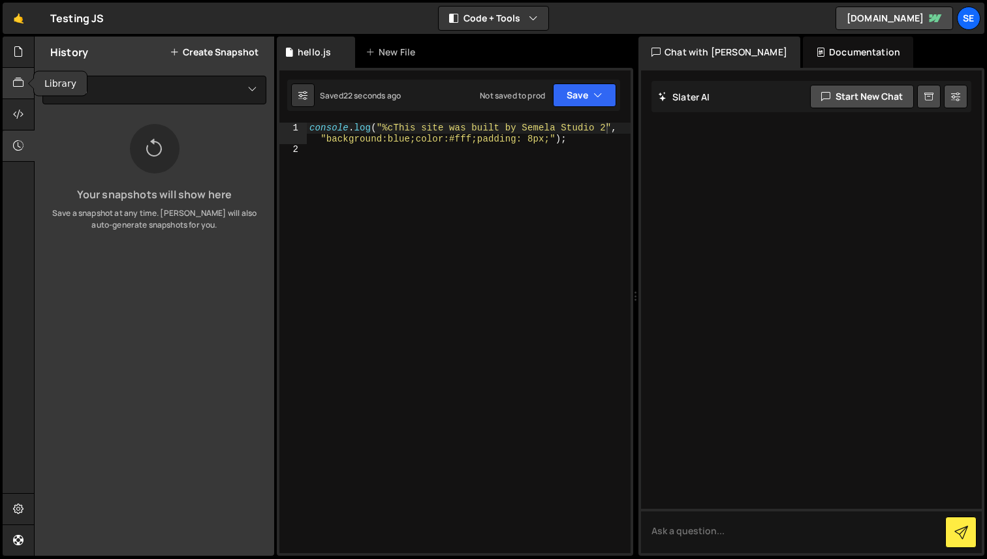
click at [20, 83] on icon at bounding box center [18, 83] width 10 height 14
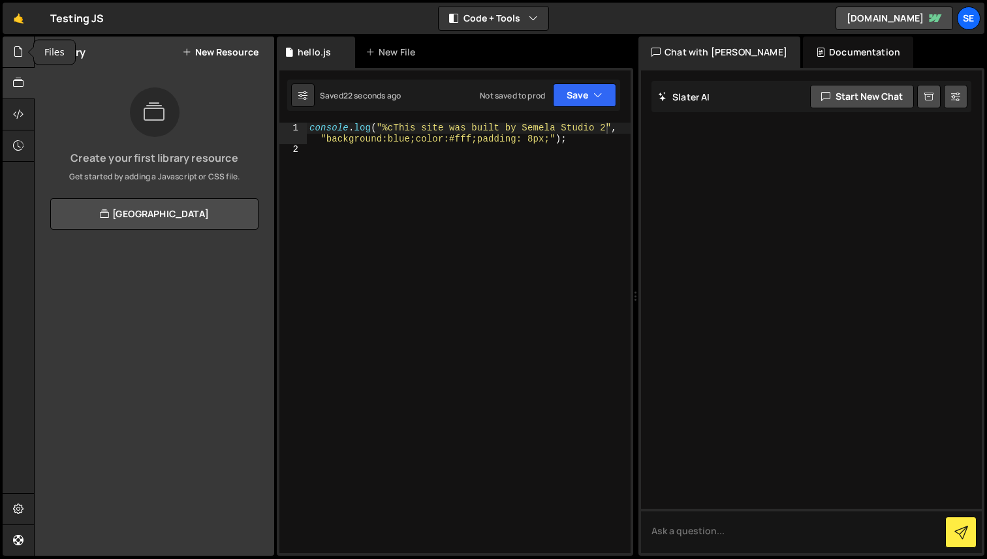
click at [18, 55] on icon at bounding box center [18, 51] width 10 height 14
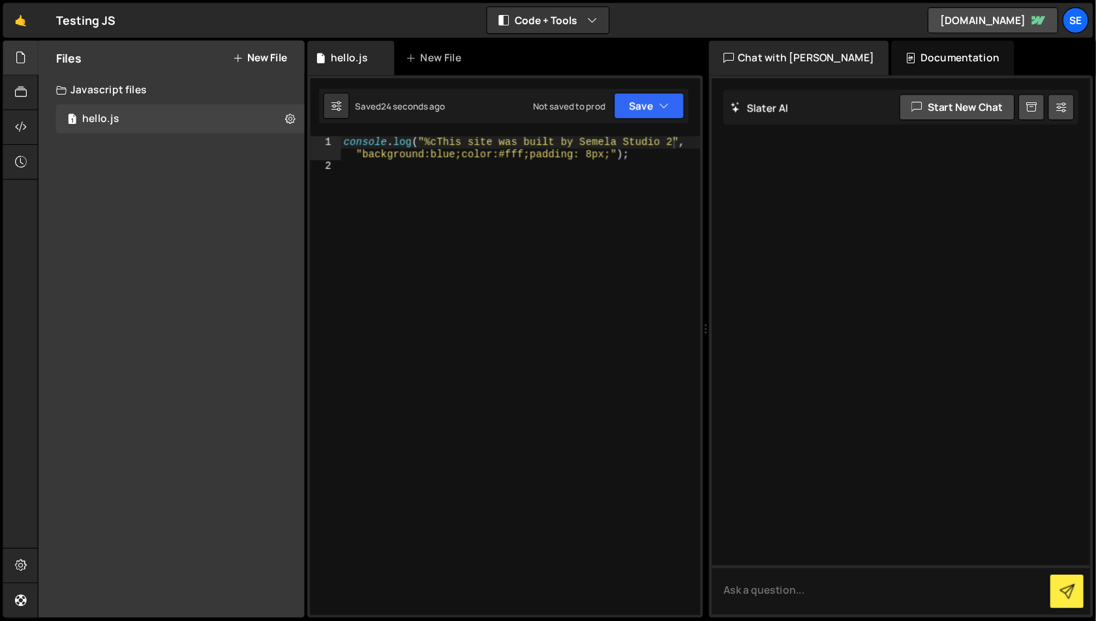
scroll to position [0, 20]
